Goal: Transaction & Acquisition: Purchase product/service

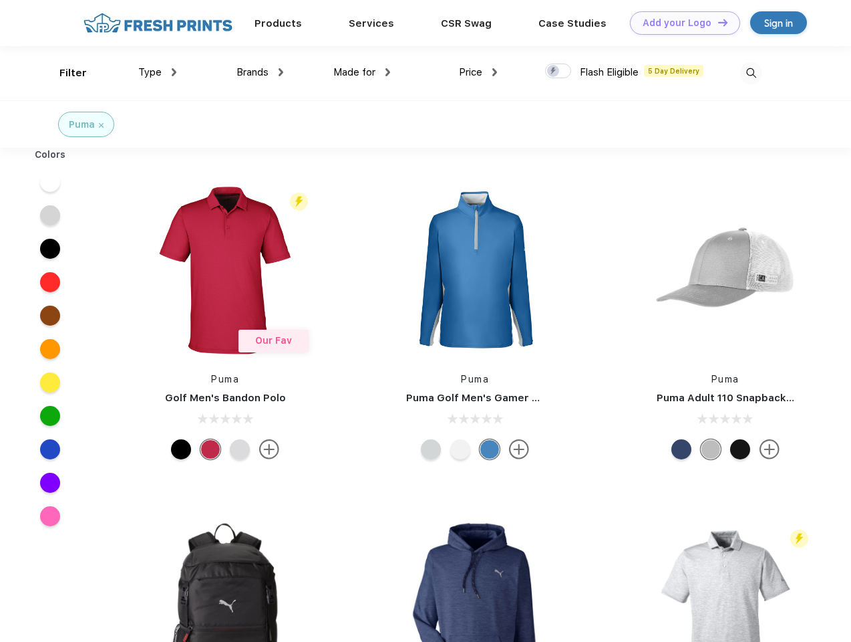
click at [680, 23] on link "Add your Logo Design Tool" at bounding box center [685, 22] width 110 height 23
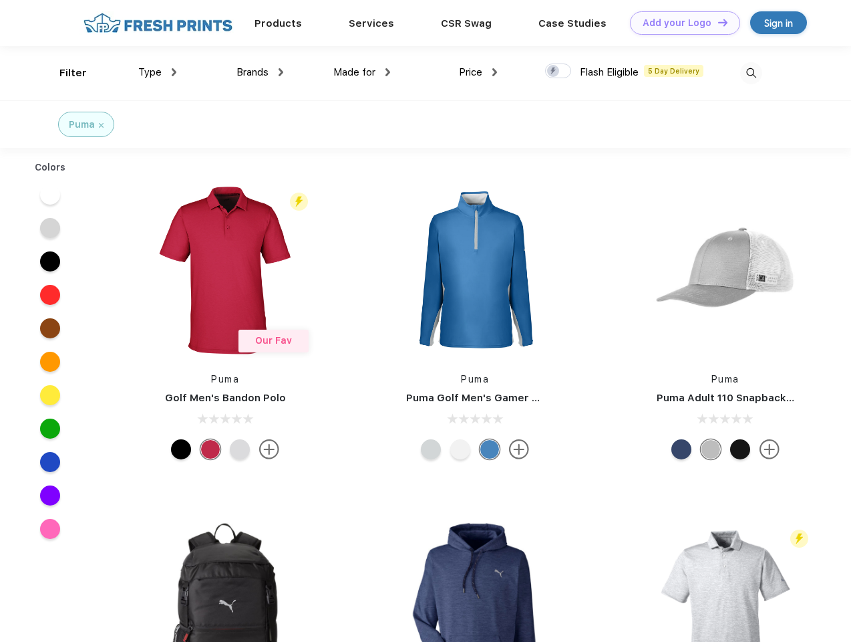
click at [0, 0] on div "Design Tool" at bounding box center [0, 0] width 0 height 0
click at [717, 22] on link "Add your Logo Design Tool" at bounding box center [685, 22] width 110 height 23
click at [64, 73] on div "Filter" at bounding box center [72, 72] width 27 height 15
click at [158, 72] on span "Type" at bounding box center [149, 72] width 23 height 12
click at [260, 72] on span "Brands" at bounding box center [253, 72] width 32 height 12
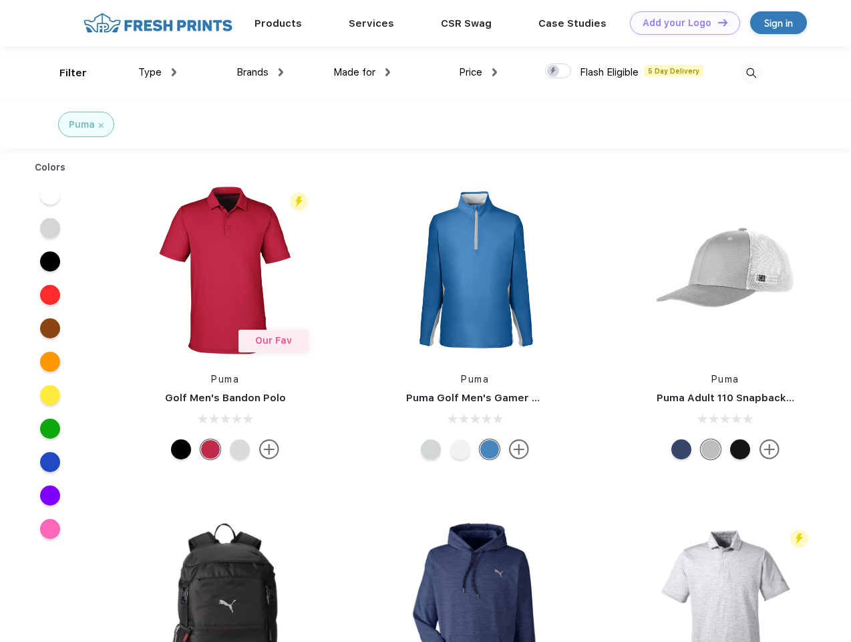
click at [362, 72] on span "Made for" at bounding box center [354, 72] width 42 height 12
click at [478, 72] on span "Price" at bounding box center [470, 72] width 23 height 12
click at [559, 72] on div at bounding box center [558, 70] width 26 height 15
click at [554, 72] on input "checkbox" at bounding box center [549, 67] width 9 height 9
click at [751, 73] on img at bounding box center [751, 73] width 22 height 22
